Goal: Book appointment/travel/reservation

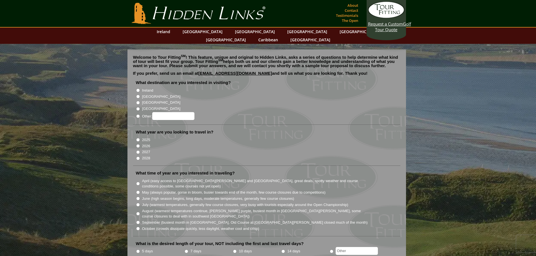
click at [141, 87] on li "Ireland" at bounding box center [269, 90] width 266 height 6
click at [138, 89] on input "Ireland" at bounding box center [138, 91] width 4 height 4
radio input "true"
click at [139, 95] on input "[GEOGRAPHIC_DATA]" at bounding box center [138, 97] width 4 height 4
radio input "true"
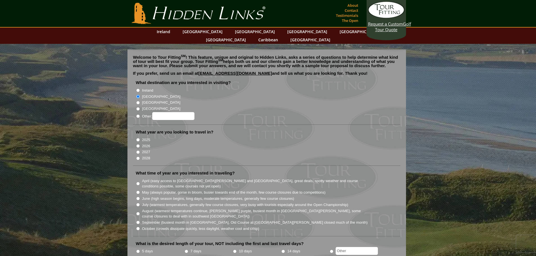
click at [137, 144] on input "2026" at bounding box center [138, 146] width 4 height 4
radio input "true"
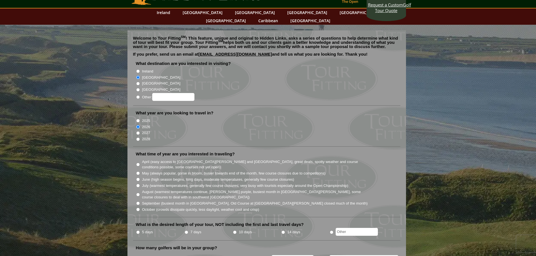
scroll to position [28, 0]
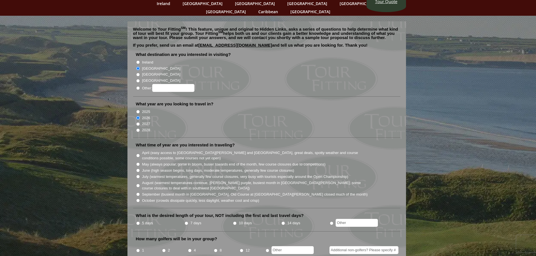
click at [137, 175] on input "July (warmest temperatures, generally few course closures, very busy with touri…" at bounding box center [138, 177] width 4 height 4
radio input "true"
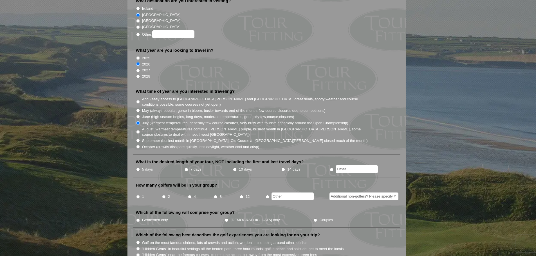
scroll to position [84, 0]
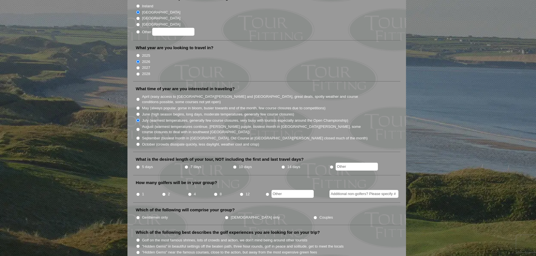
click at [190, 193] on input "4" at bounding box center [190, 195] width 4 height 4
radio input "true"
click at [147, 215] on label "Gentlemen only" at bounding box center [155, 218] width 26 height 6
click at [140, 216] on input "Gentlemen only" at bounding box center [138, 218] width 4 height 4
radio input "true"
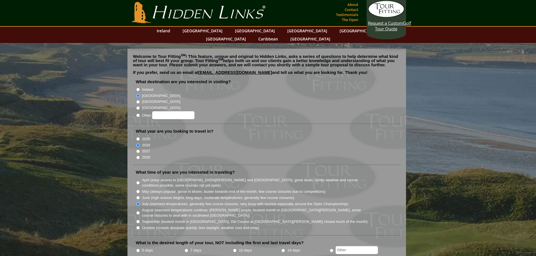
scroll to position [0, 0]
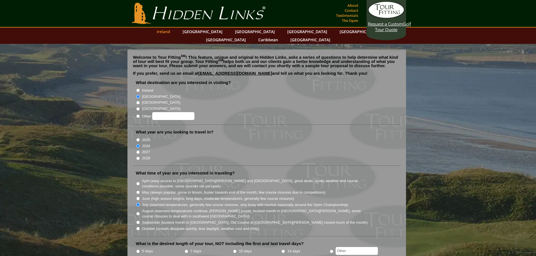
click at [173, 32] on link "Ireland" at bounding box center [163, 32] width 19 height 8
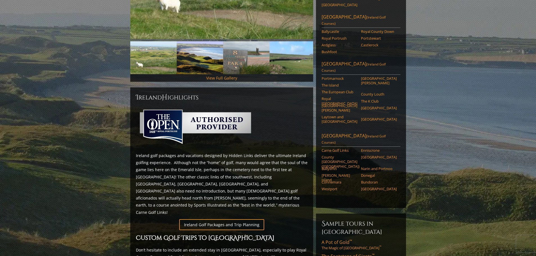
scroll to position [197, 0]
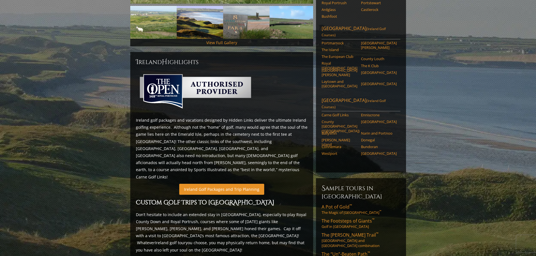
click at [215, 184] on link "Ireland Golf Packages and Trip Planning" at bounding box center [221, 189] width 85 height 11
